Goal: Information Seeking & Learning: Learn about a topic

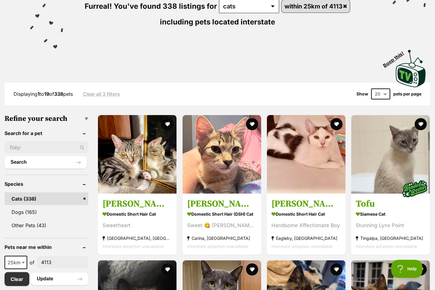
scroll to position [121, 0]
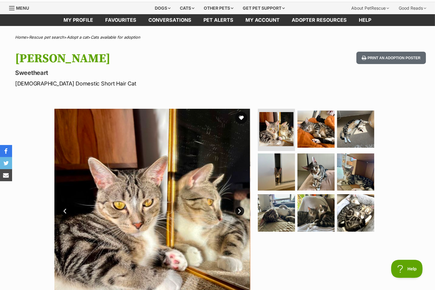
scroll to position [30, 0]
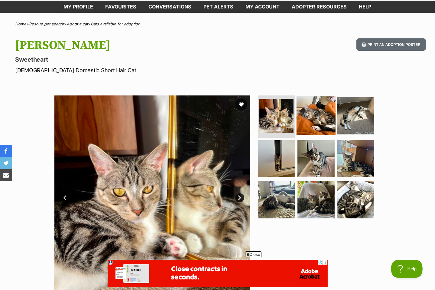
click at [319, 113] on img at bounding box center [315, 115] width 39 height 39
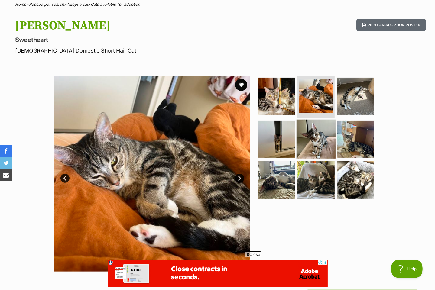
scroll to position [60, 0]
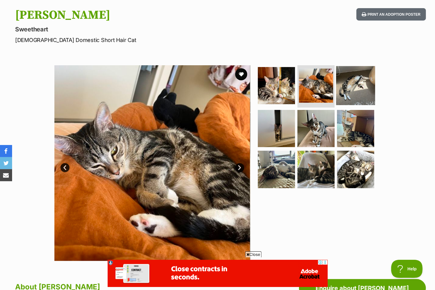
click at [359, 86] on img at bounding box center [355, 85] width 39 height 39
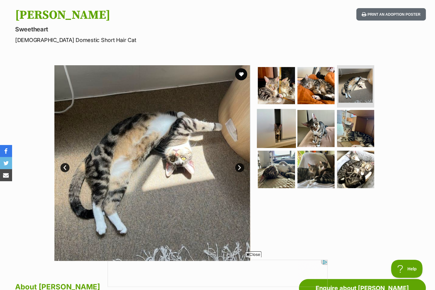
scroll to position [0, 0]
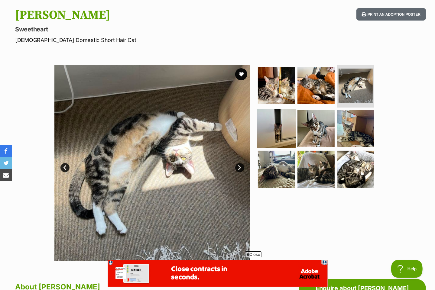
click at [289, 128] on img at bounding box center [276, 128] width 39 height 39
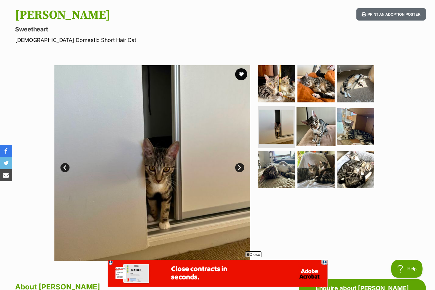
click at [303, 125] on img at bounding box center [315, 126] width 39 height 39
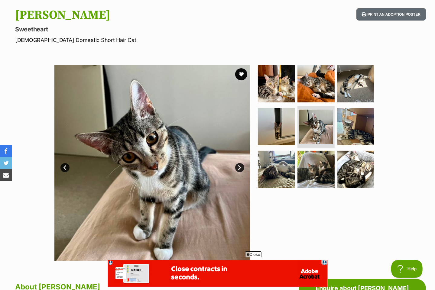
click at [335, 125] on ul at bounding box center [319, 128] width 124 height 127
click at [352, 126] on img at bounding box center [355, 126] width 39 height 39
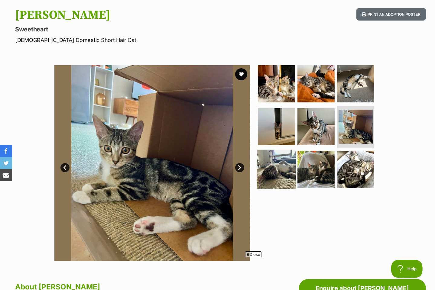
click at [266, 168] on img at bounding box center [276, 169] width 39 height 39
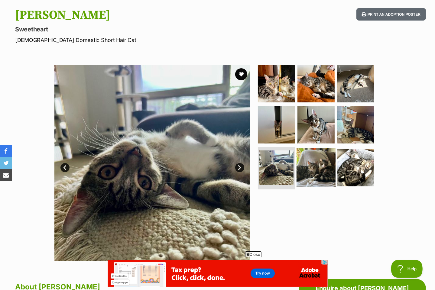
click at [309, 168] on img at bounding box center [315, 167] width 39 height 39
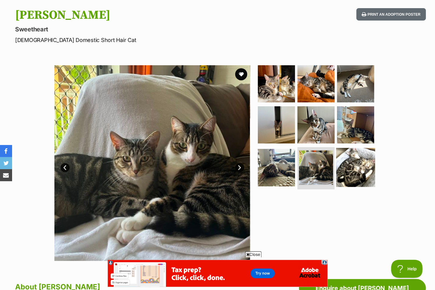
click at [341, 172] on img at bounding box center [355, 167] width 39 height 39
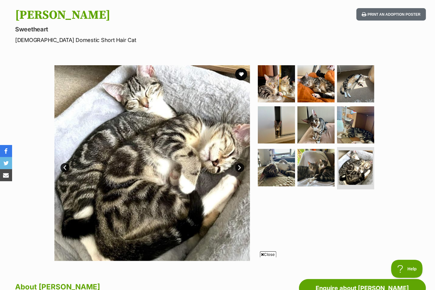
scroll to position [242, 0]
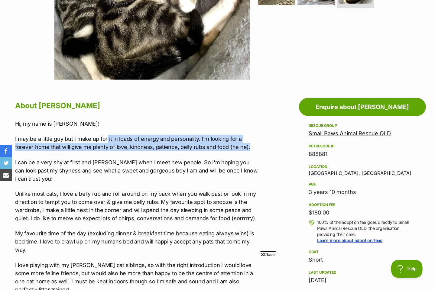
drag, startPoint x: 108, startPoint y: 139, endPoint x: 269, endPoint y: 148, distance: 160.4
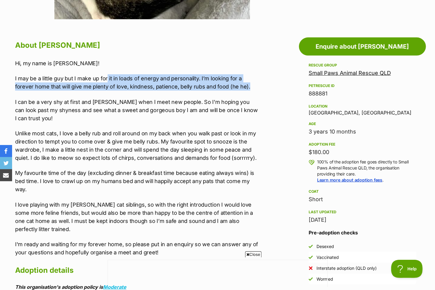
scroll to position [0, 0]
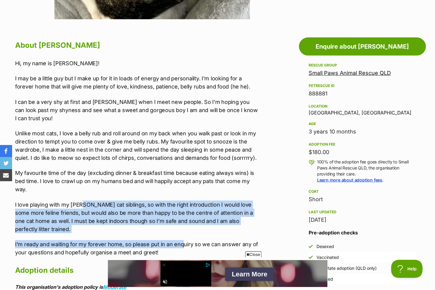
drag, startPoint x: 79, startPoint y: 194, endPoint x: 181, endPoint y: 223, distance: 106.6
click at [181, 223] on div "Hi, my name is Milo! I may be a little guy but I make up for it in loads of ene…" at bounding box center [137, 157] width 244 height 197
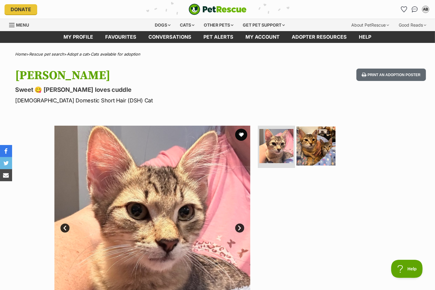
click at [309, 146] on img at bounding box center [315, 146] width 39 height 39
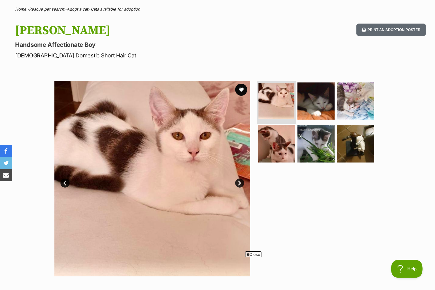
scroll to position [60, 0]
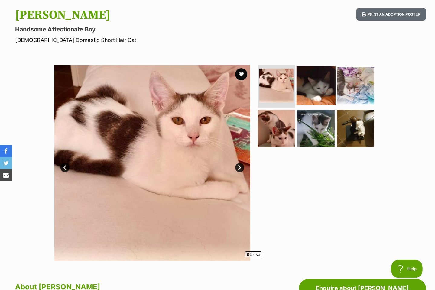
click at [316, 98] on img at bounding box center [315, 85] width 39 height 39
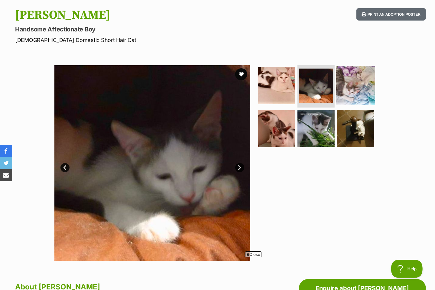
click at [345, 85] on img at bounding box center [355, 85] width 39 height 39
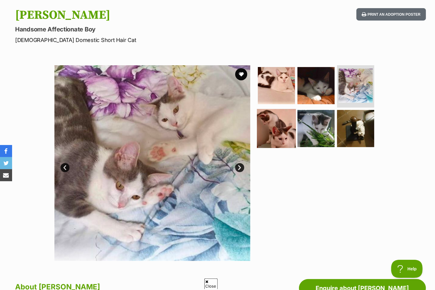
scroll to position [0, 0]
click at [277, 133] on img at bounding box center [276, 128] width 39 height 39
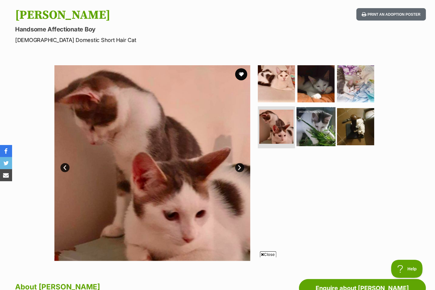
click at [312, 134] on img at bounding box center [315, 126] width 39 height 39
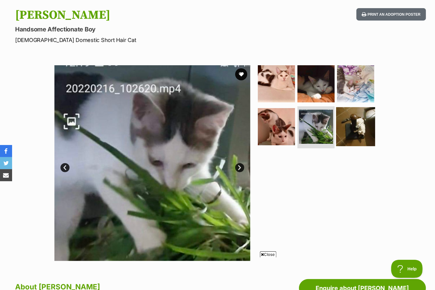
click at [345, 134] on img at bounding box center [355, 126] width 39 height 39
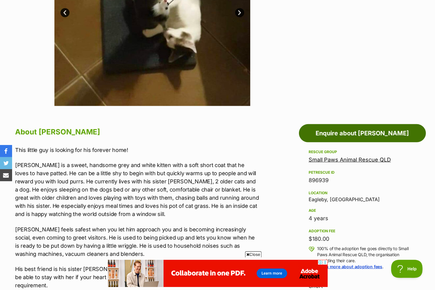
scroll to position [242, 0]
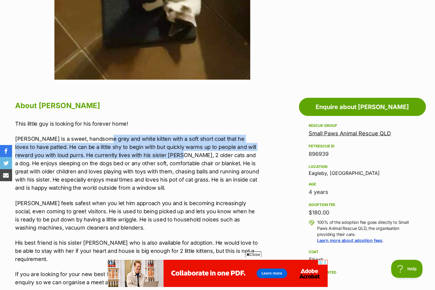
drag, startPoint x: 102, startPoint y: 139, endPoint x: 169, endPoint y: 153, distance: 67.6
click at [169, 153] on p "Asher is a sweet, handsome grey and white kitten with a soft short coat that he…" at bounding box center [137, 163] width 244 height 57
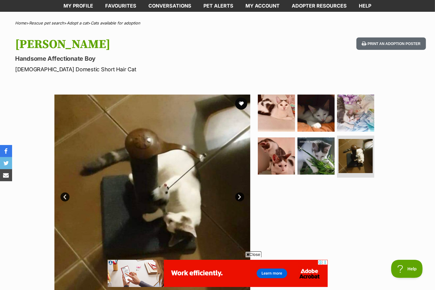
scroll to position [30, 0]
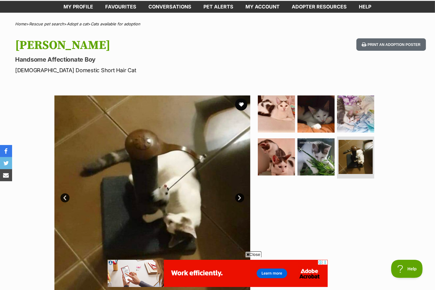
click at [267, 94] on section "Available 6 of 6 images 6 of 6 images 6 of 6 images 6 of 6 images 6 of 6 images…" at bounding box center [217, 188] width 345 height 205
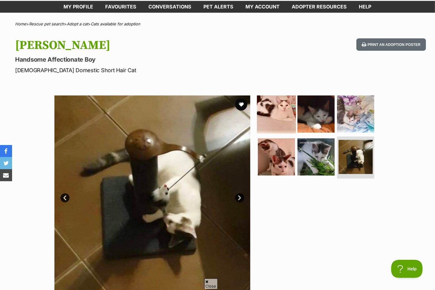
click at [274, 100] on img at bounding box center [276, 114] width 39 height 39
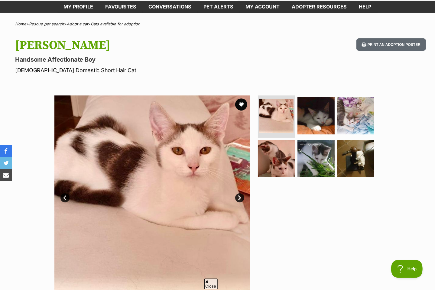
scroll to position [0, 0]
